Goal: Task Accomplishment & Management: Use online tool/utility

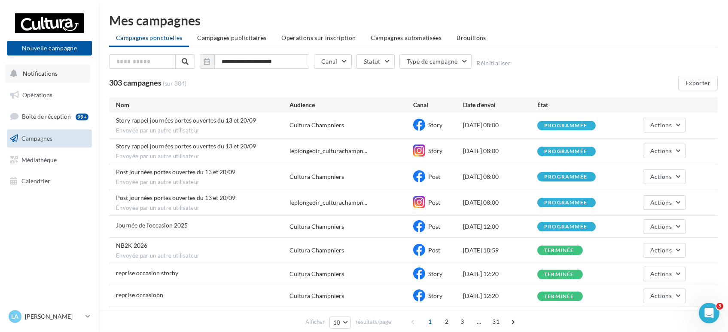
click at [32, 75] on span "Notifications" at bounding box center [40, 73] width 35 height 7
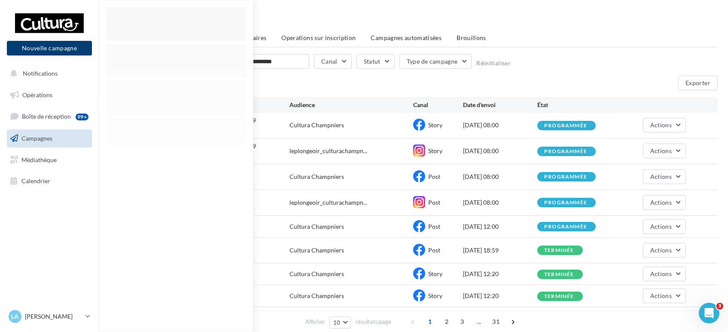
click at [71, 44] on button "Nouvelle campagne" at bounding box center [49, 48] width 85 height 15
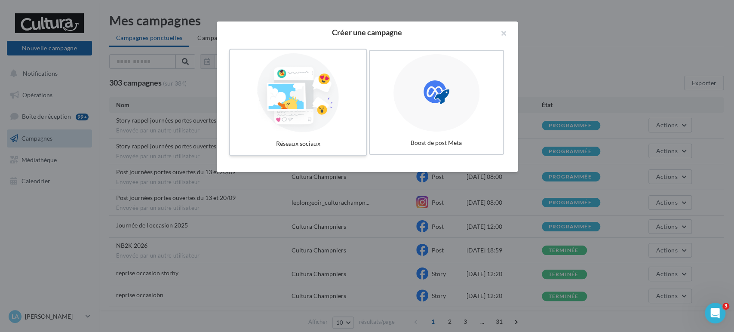
click at [292, 106] on div at bounding box center [297, 92] width 129 height 79
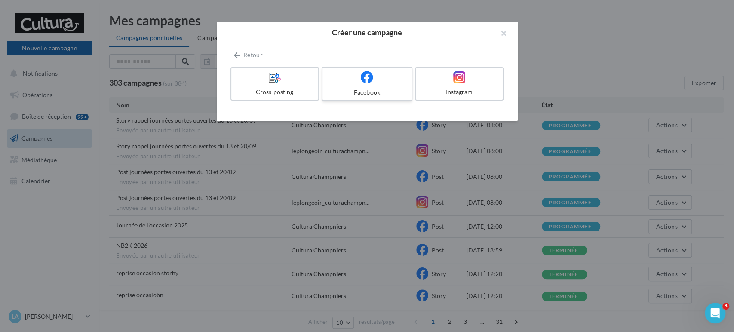
click at [372, 71] on icon at bounding box center [367, 77] width 12 height 12
click at [370, 76] on icon at bounding box center [367, 77] width 12 height 12
click at [504, 34] on button "button" at bounding box center [500, 34] width 34 height 26
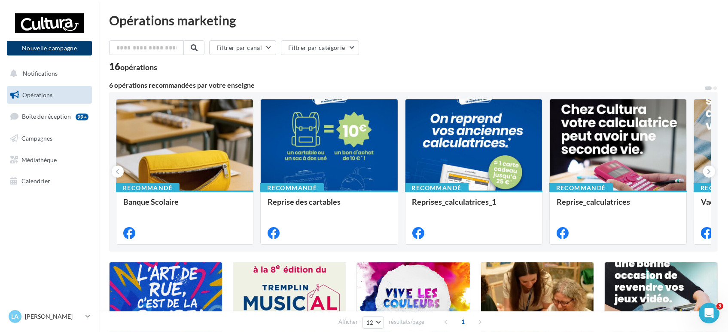
click at [79, 51] on button "Nouvelle campagne" at bounding box center [49, 48] width 85 height 15
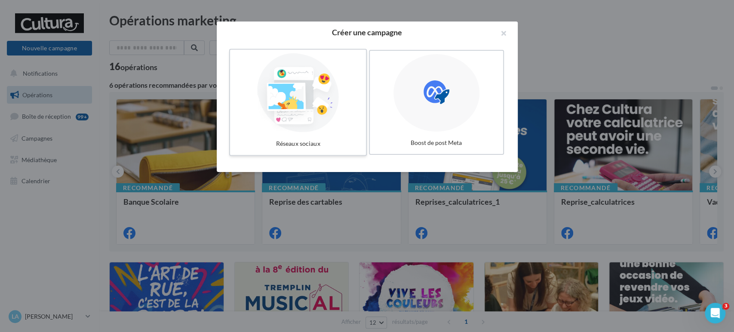
click at [332, 121] on div at bounding box center [297, 92] width 129 height 79
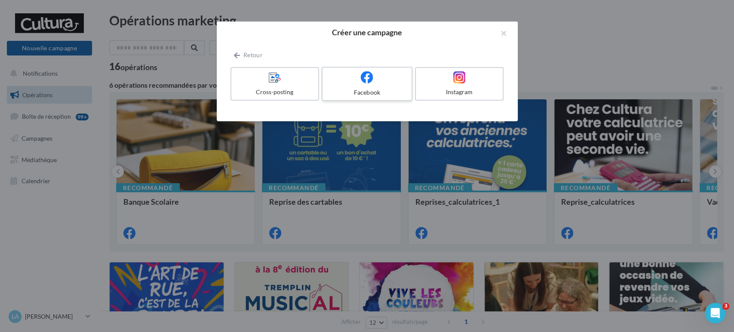
click at [358, 92] on div "Facebook" at bounding box center [367, 92] width 82 height 9
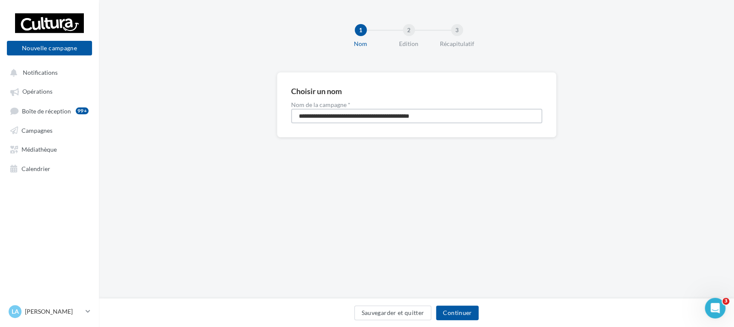
click at [451, 119] on input "**********" at bounding box center [416, 116] width 251 height 15
type input "*"
type input "**********"
click at [455, 318] on button "Continuer" at bounding box center [457, 313] width 43 height 15
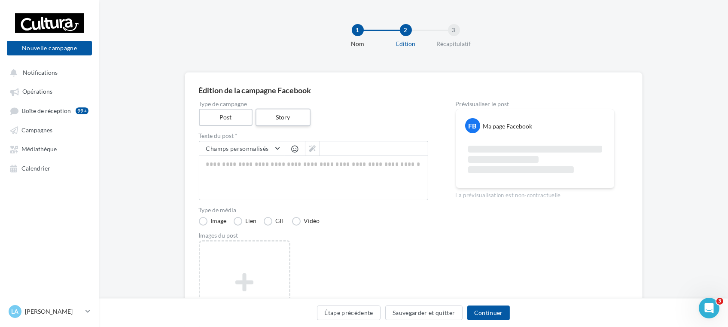
click at [299, 119] on label "Story" at bounding box center [283, 118] width 55 height 18
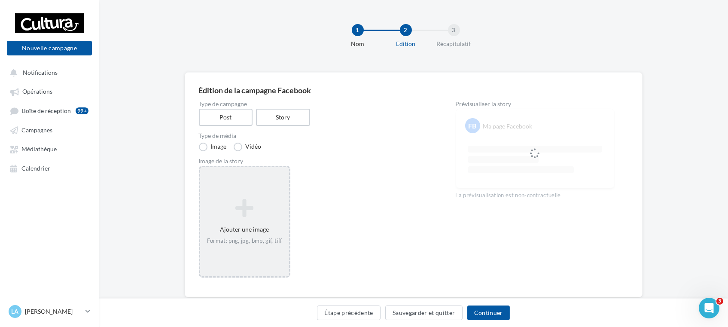
click at [251, 206] on icon at bounding box center [245, 208] width 82 height 21
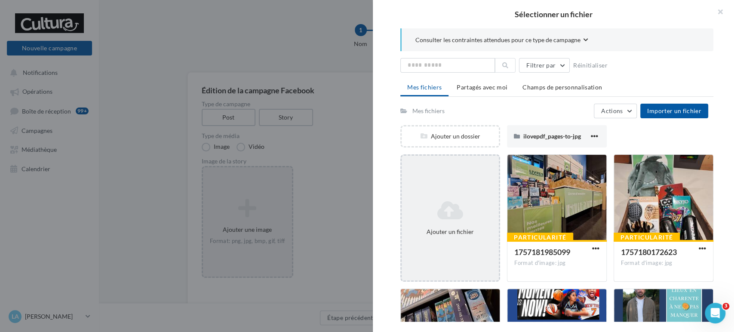
click at [443, 224] on div "Ajouter un fichier" at bounding box center [449, 217] width 97 height 43
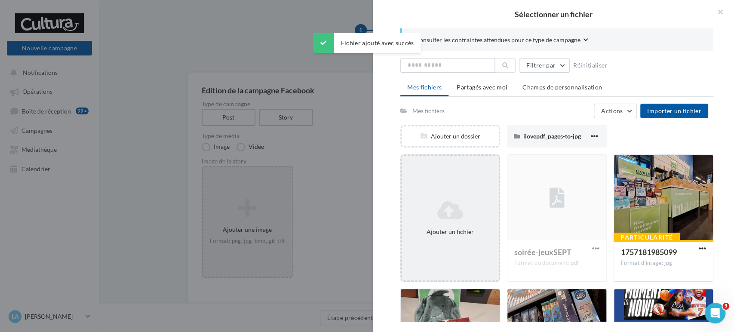
click at [439, 209] on icon at bounding box center [450, 210] width 90 height 21
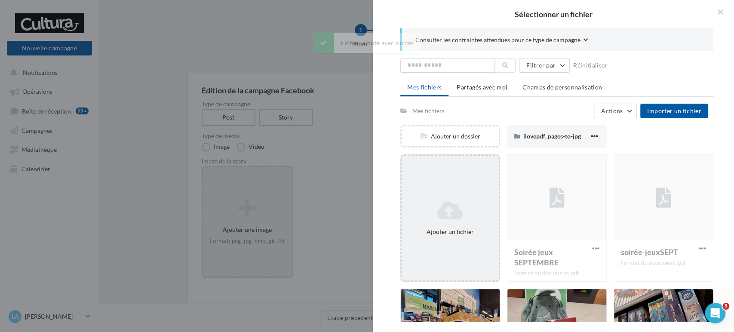
click at [445, 221] on div "Ajouter un fichier" at bounding box center [449, 217] width 97 height 43
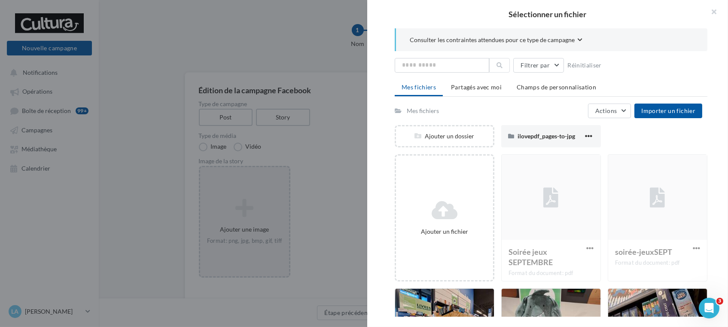
click at [289, 167] on div "Sélectionner un fichier Consulter les contraintes attendues pour ce type de cam…" at bounding box center [244, 167] width 89 height 0
